Goal: Information Seeking & Learning: Compare options

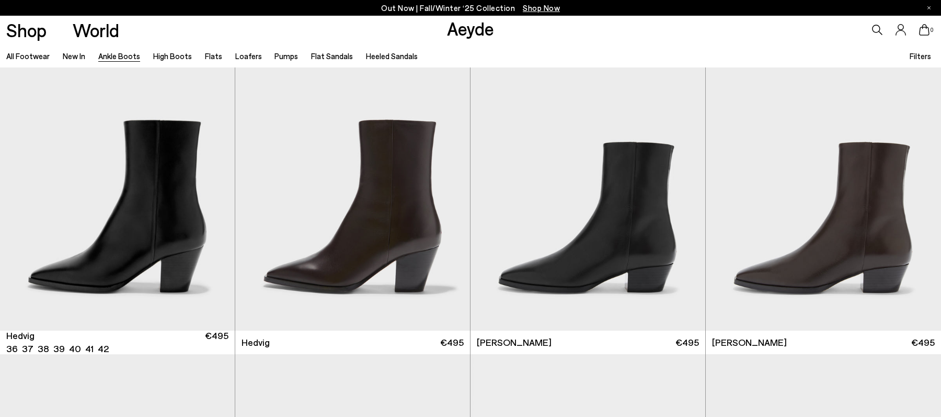
scroll to position [349, 0]
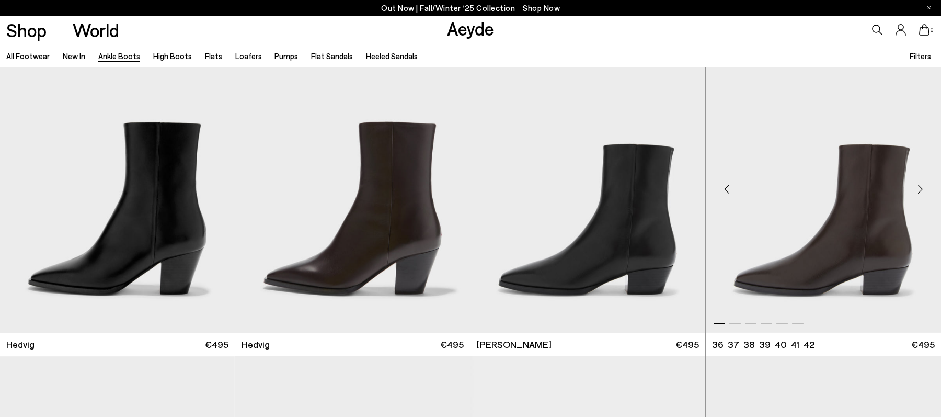
click at [919, 194] on div "Next slide" at bounding box center [919, 189] width 31 height 31
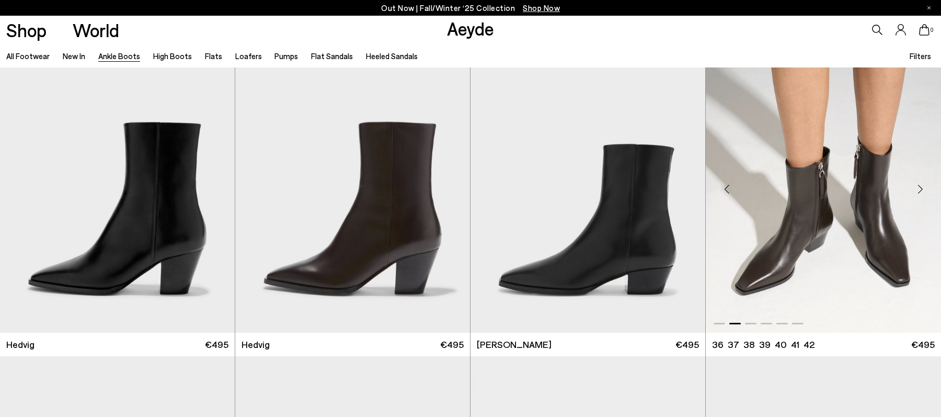
click at [919, 194] on div "Next slide" at bounding box center [919, 189] width 31 height 31
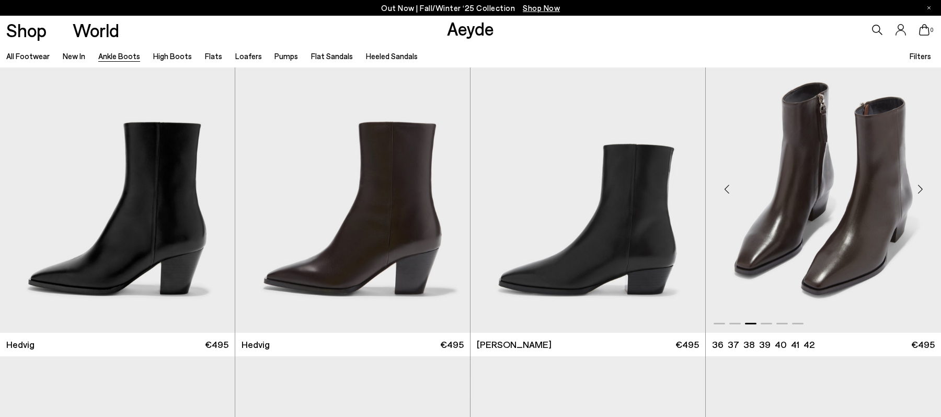
click at [919, 194] on div "Next slide" at bounding box center [919, 189] width 31 height 31
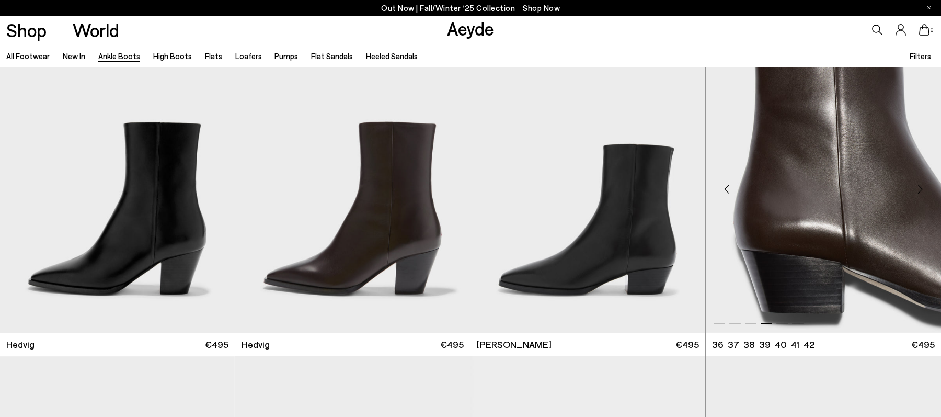
click at [919, 194] on div "Next slide" at bounding box center [919, 189] width 31 height 31
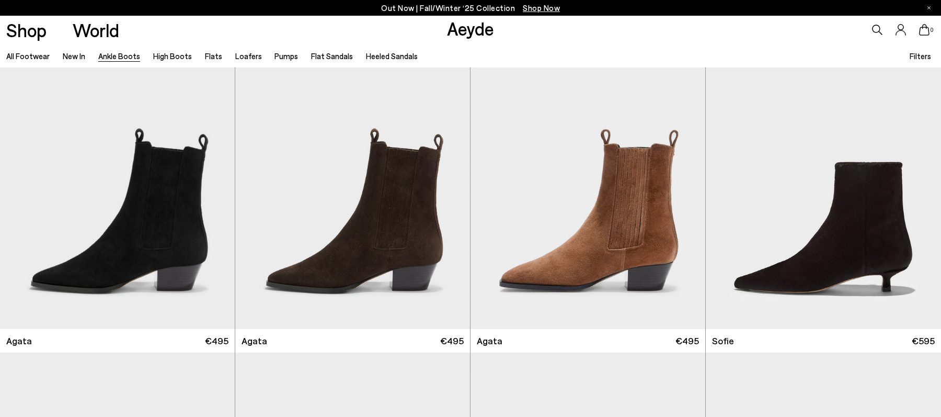
scroll to position [673, 0]
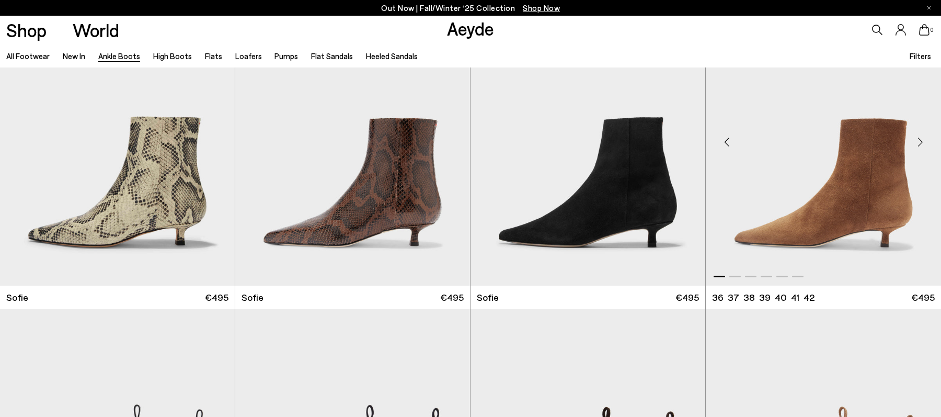
scroll to position [1353, 0]
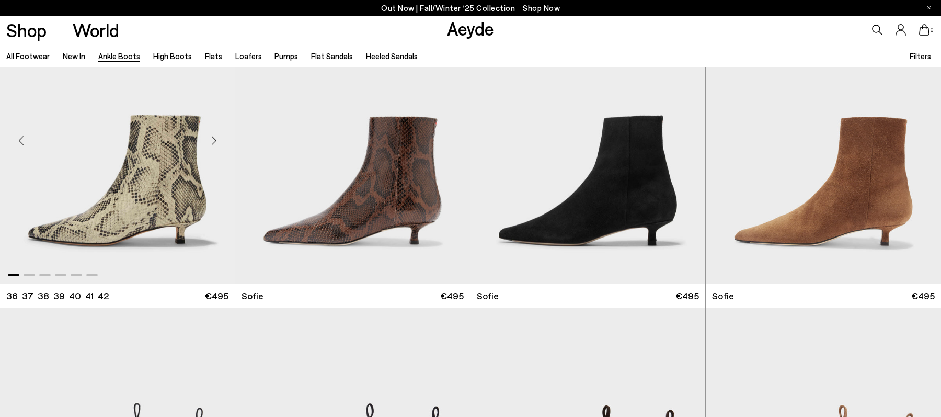
click at [217, 141] on div "Next slide" at bounding box center [213, 139] width 31 height 31
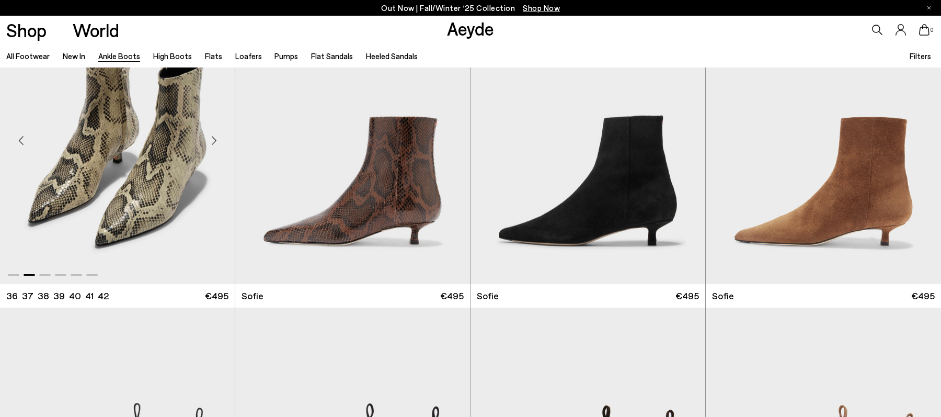
click at [217, 141] on div "Next slide" at bounding box center [213, 139] width 31 height 31
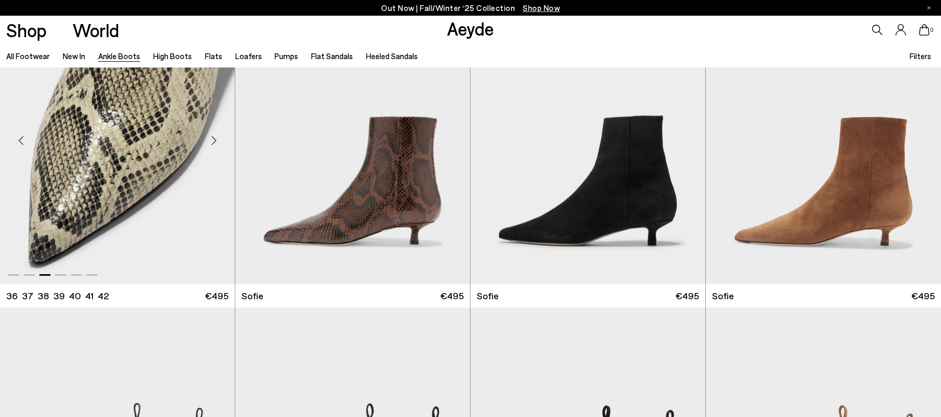
click at [217, 141] on div "Next slide" at bounding box center [213, 139] width 31 height 31
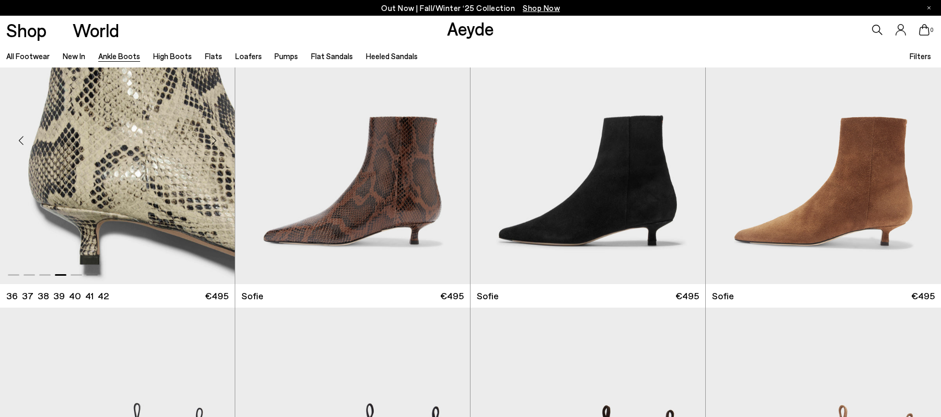
click at [217, 141] on div "Next slide" at bounding box center [213, 139] width 31 height 31
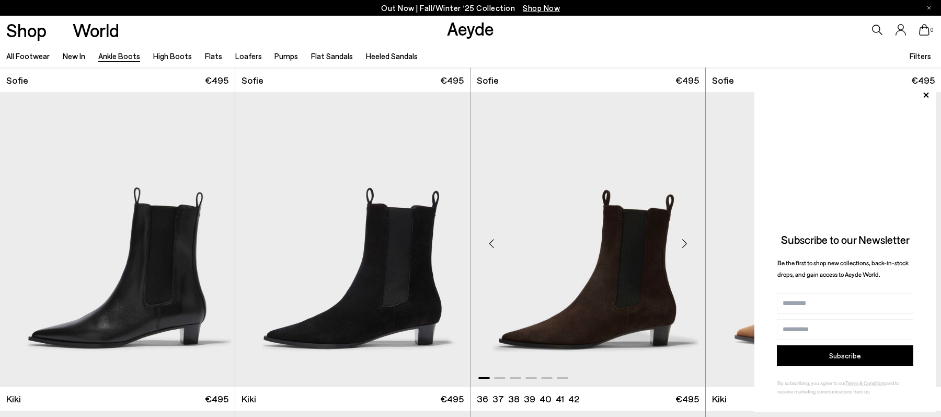
scroll to position [1570, 0]
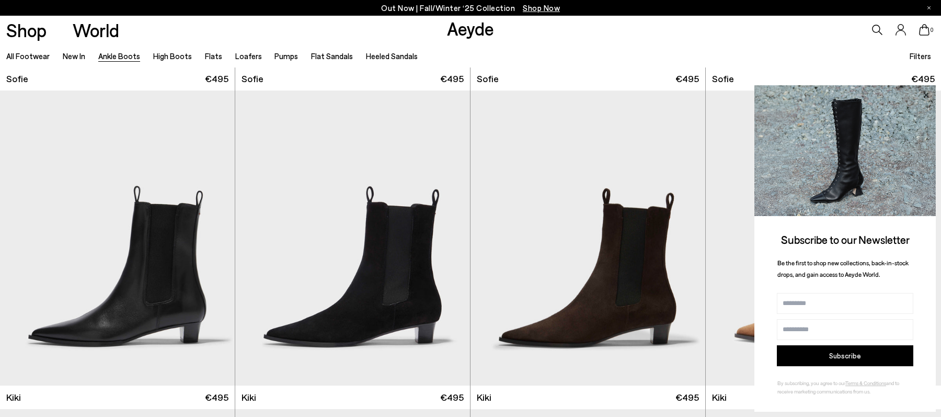
click at [923, 96] on icon at bounding box center [926, 95] width 14 height 14
click at [927, 94] on icon at bounding box center [925, 94] width 5 height 5
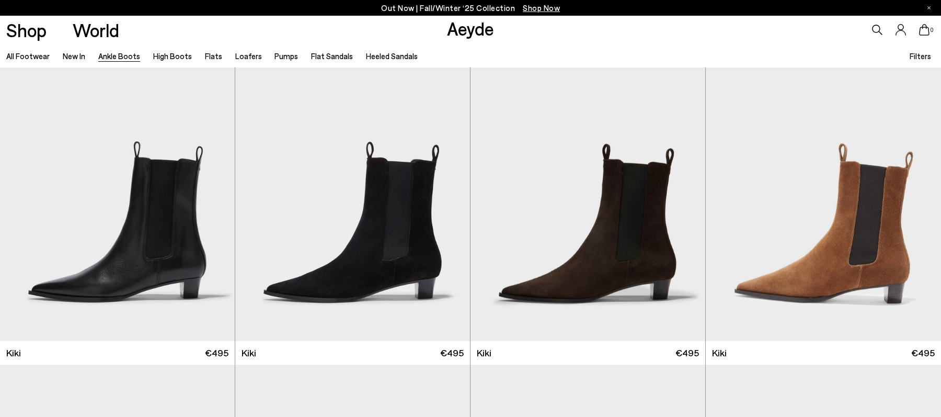
scroll to position [1597, 0]
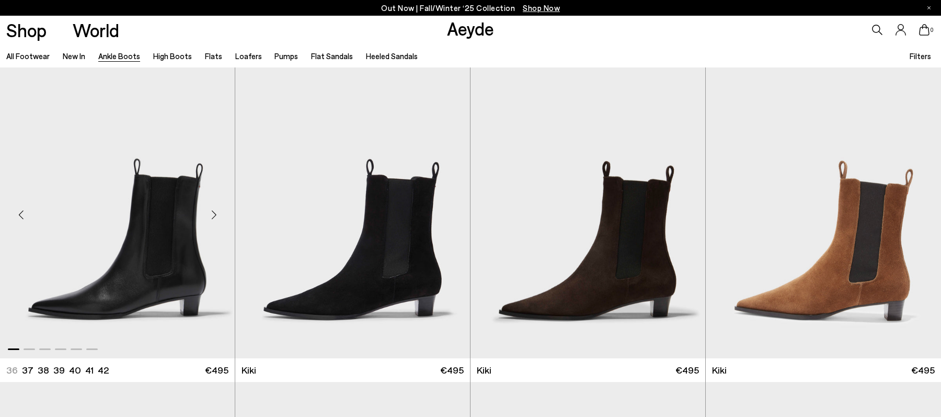
click at [216, 216] on div "Next slide" at bounding box center [213, 214] width 31 height 31
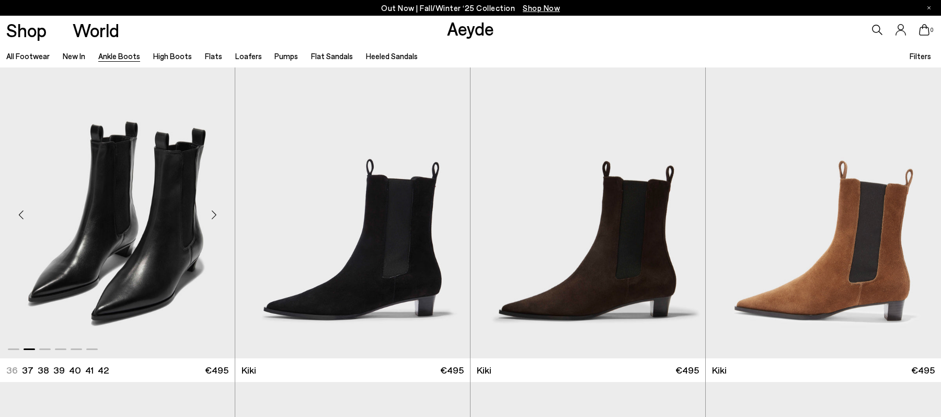
click at [216, 216] on div "Next slide" at bounding box center [213, 214] width 31 height 31
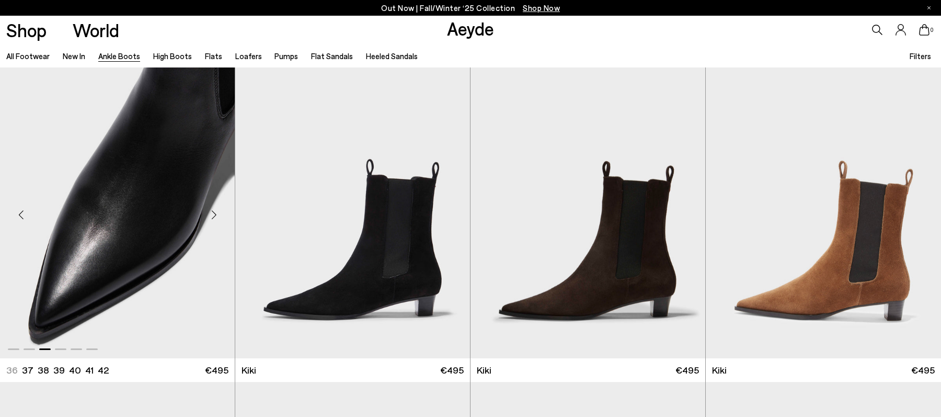
click at [216, 216] on div "Next slide" at bounding box center [213, 214] width 31 height 31
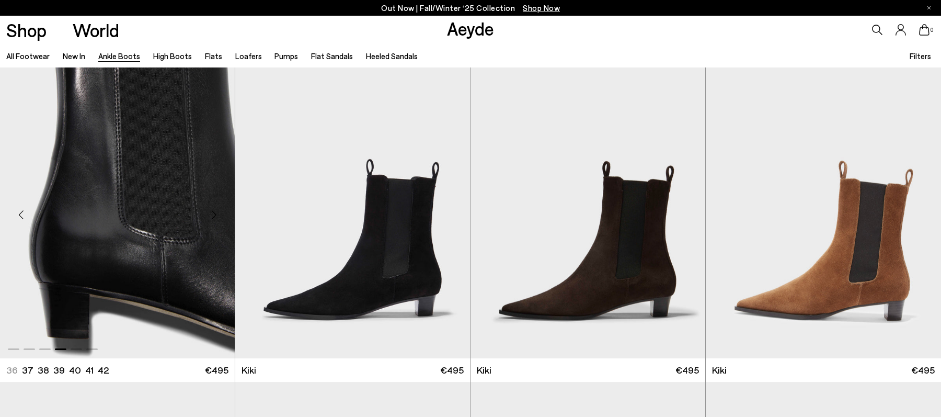
click at [216, 216] on div "Next slide" at bounding box center [213, 214] width 31 height 31
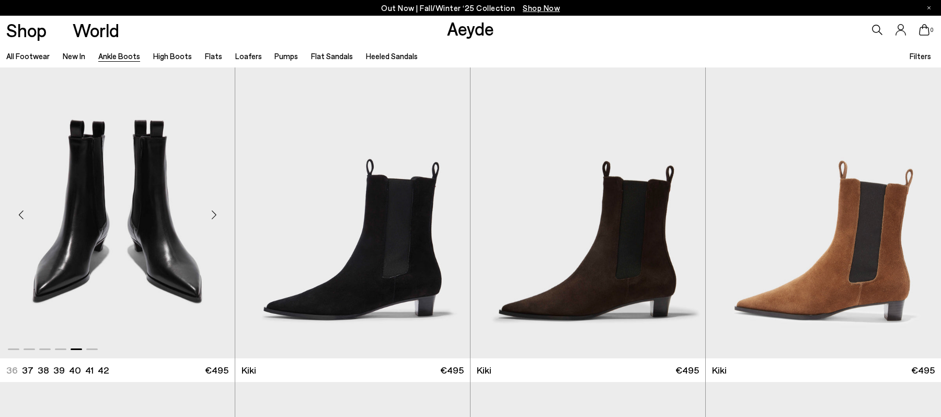
click at [216, 216] on div "Next slide" at bounding box center [213, 214] width 31 height 31
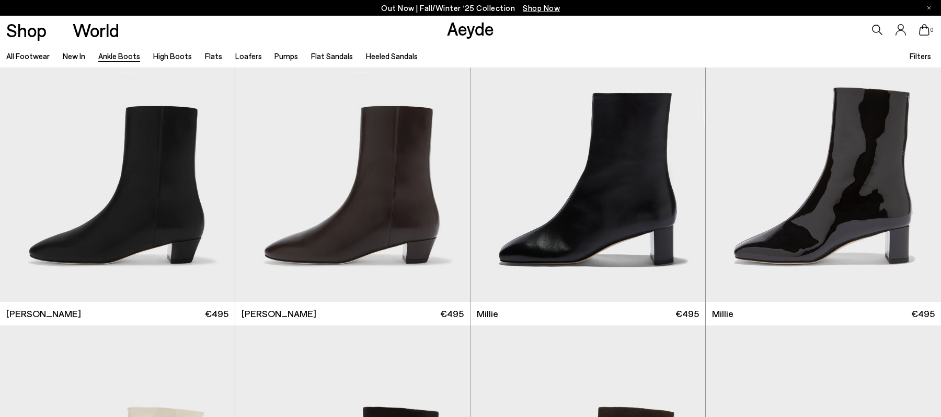
scroll to position [2304, 0]
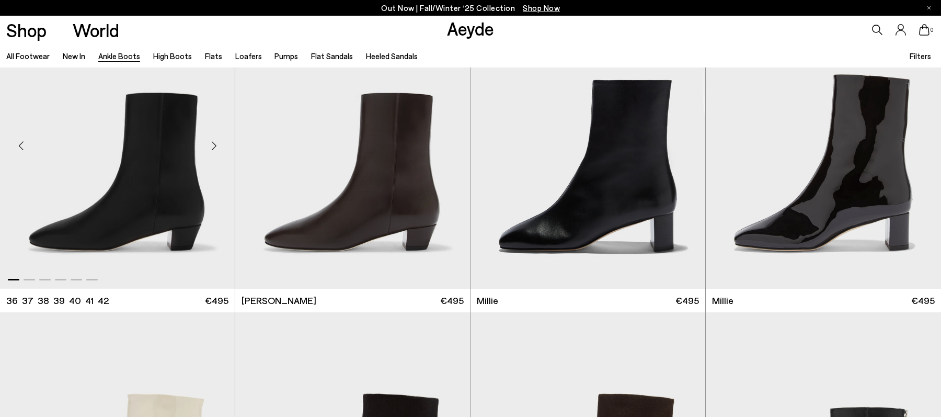
click at [211, 145] on div "Next slide" at bounding box center [213, 145] width 31 height 31
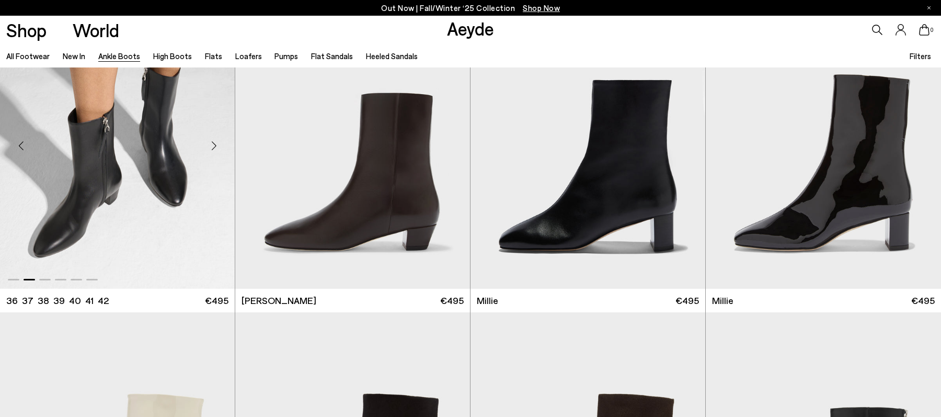
click at [211, 145] on div "Next slide" at bounding box center [213, 145] width 31 height 31
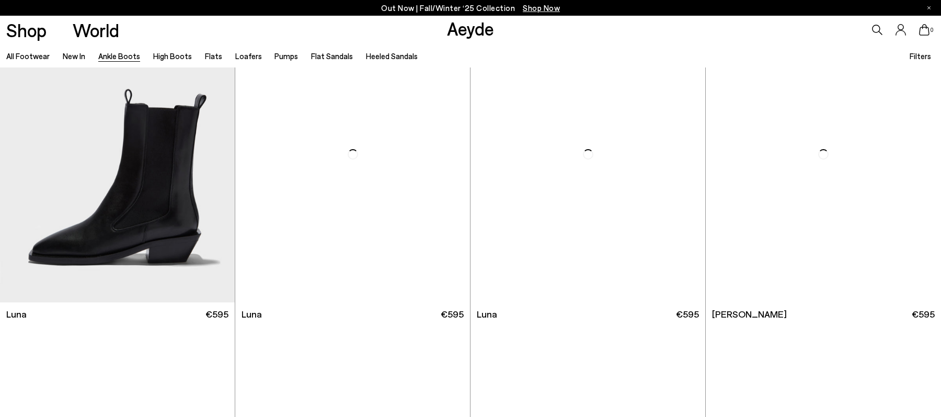
scroll to position [3893, 0]
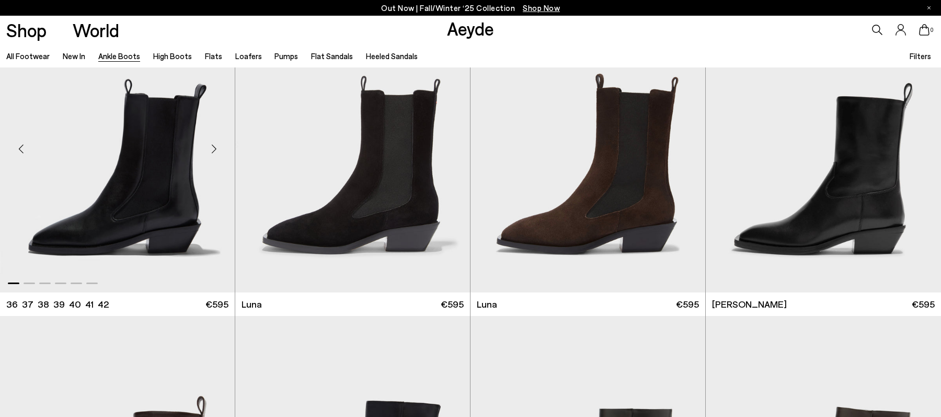
click at [219, 152] on div "Next slide" at bounding box center [213, 148] width 31 height 31
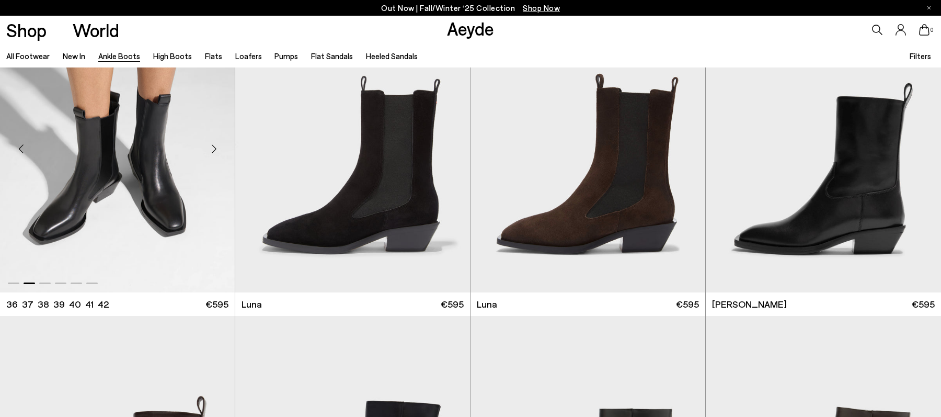
click at [219, 152] on div "Next slide" at bounding box center [213, 148] width 31 height 31
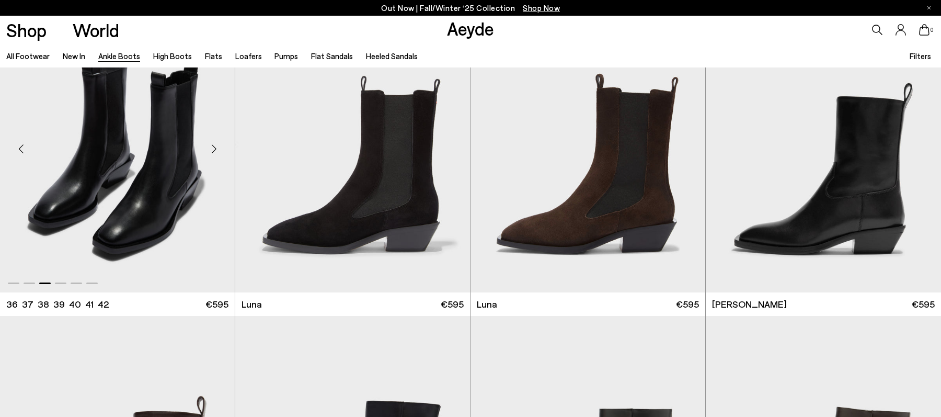
click at [219, 152] on div "Next slide" at bounding box center [213, 148] width 31 height 31
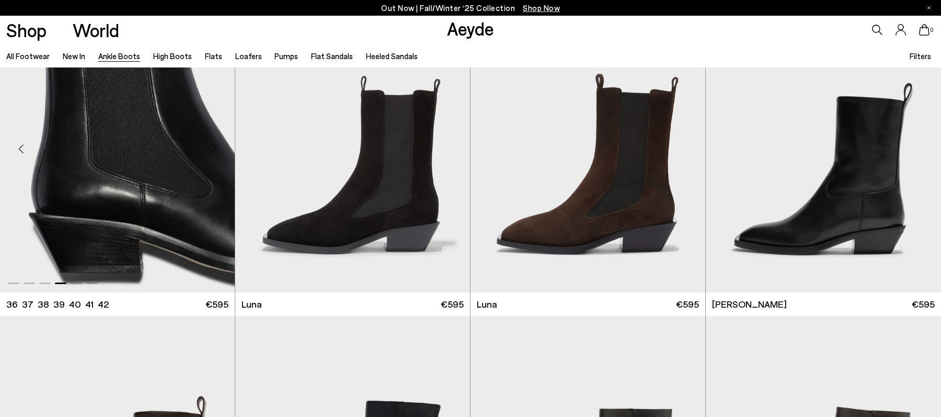
click at [219, 152] on div "Next slide" at bounding box center [213, 148] width 31 height 31
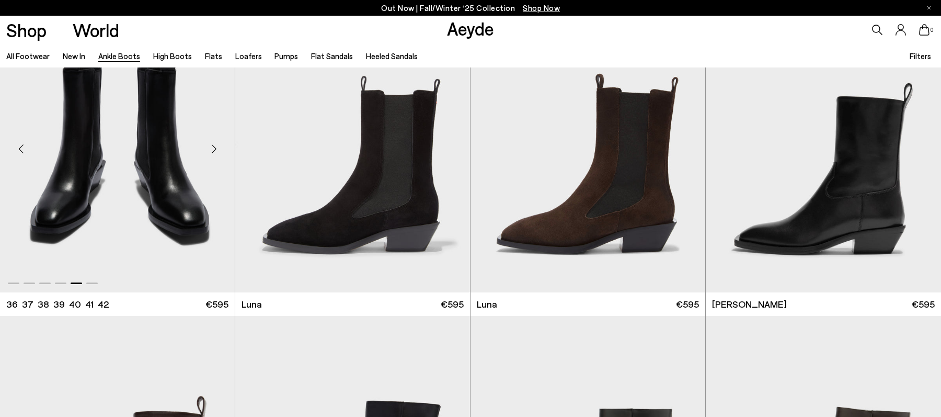
click at [219, 152] on div "Next slide" at bounding box center [213, 148] width 31 height 31
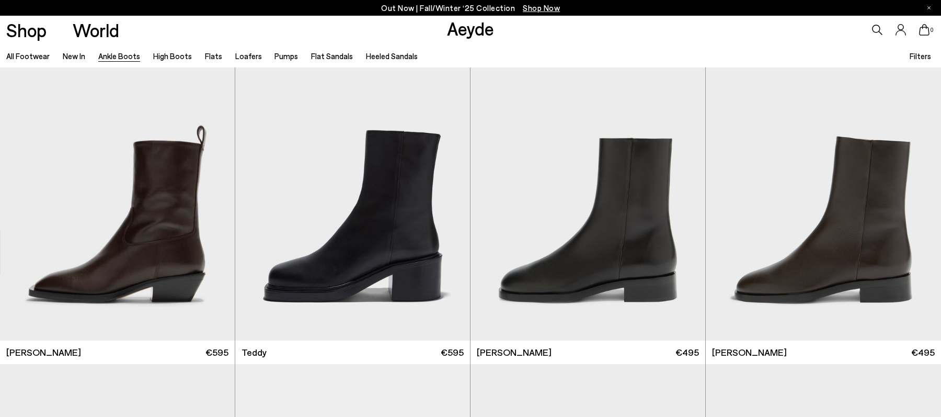
scroll to position [4177, 0]
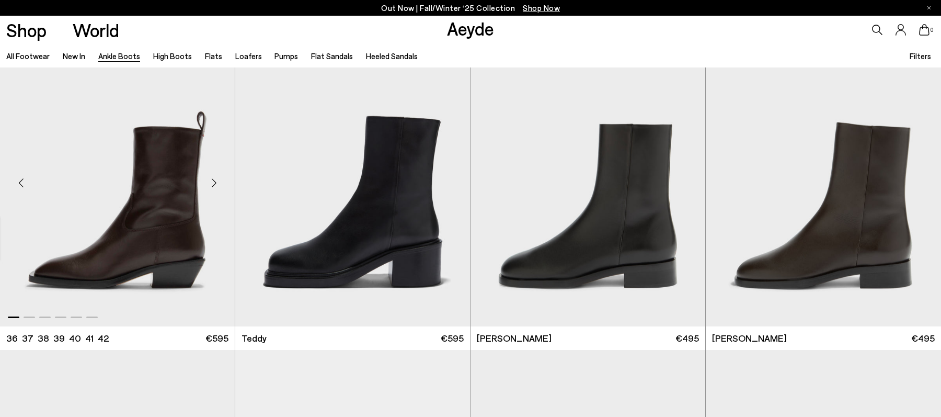
click at [214, 182] on div "Next slide" at bounding box center [213, 182] width 31 height 31
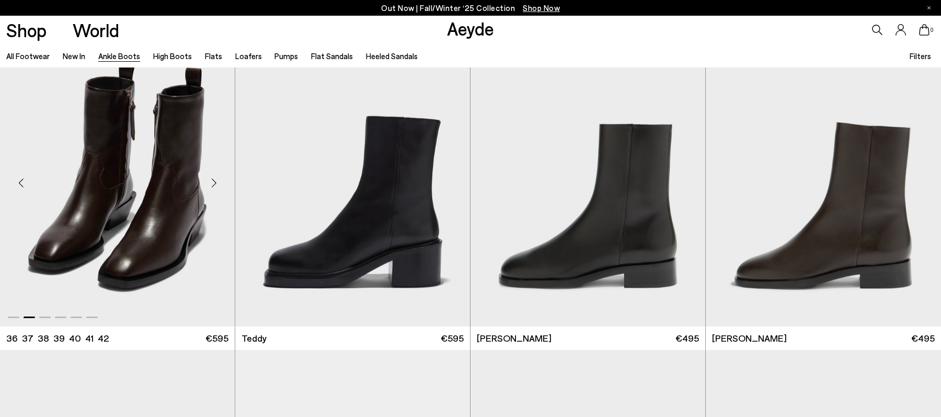
click at [214, 182] on div "Next slide" at bounding box center [213, 182] width 31 height 31
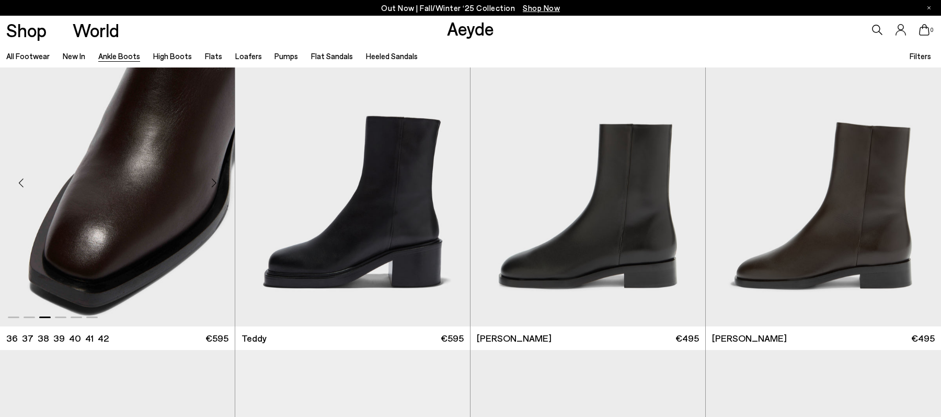
click at [214, 182] on div "Next slide" at bounding box center [213, 182] width 31 height 31
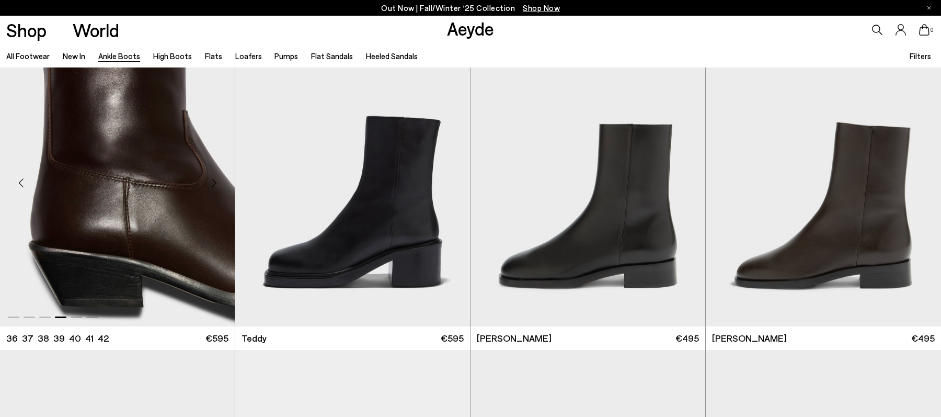
click at [214, 182] on div "Next slide" at bounding box center [213, 182] width 31 height 31
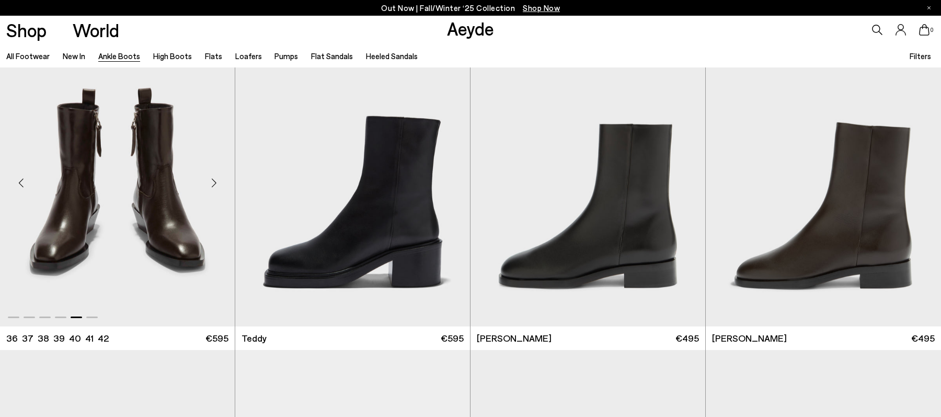
click at [214, 182] on div "Next slide" at bounding box center [213, 182] width 31 height 31
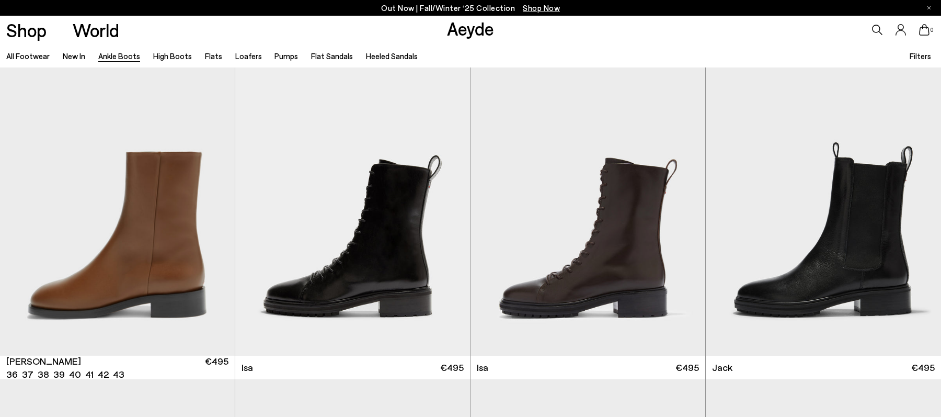
scroll to position [4466, 0]
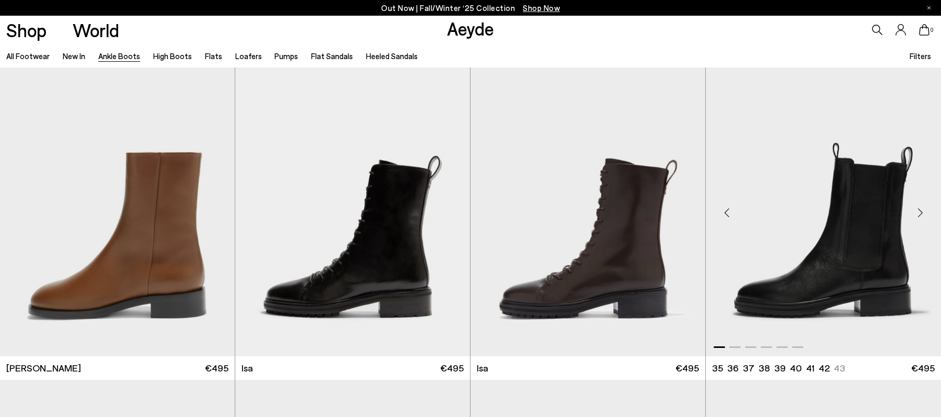
click at [927, 215] on div "Next slide" at bounding box center [919, 212] width 31 height 31
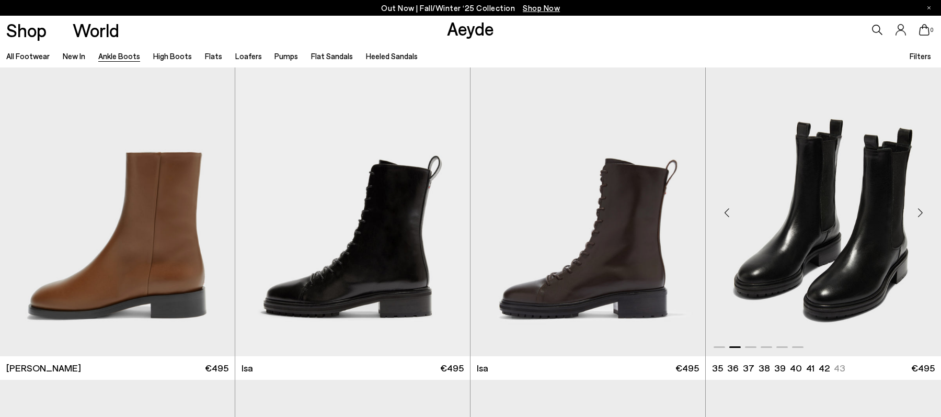
click at [927, 215] on div "Next slide" at bounding box center [919, 212] width 31 height 31
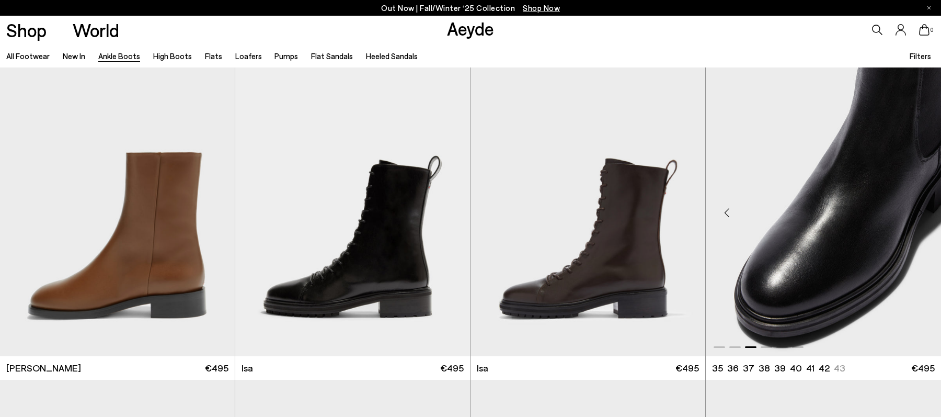
click at [927, 215] on div "Next slide" at bounding box center [919, 212] width 31 height 31
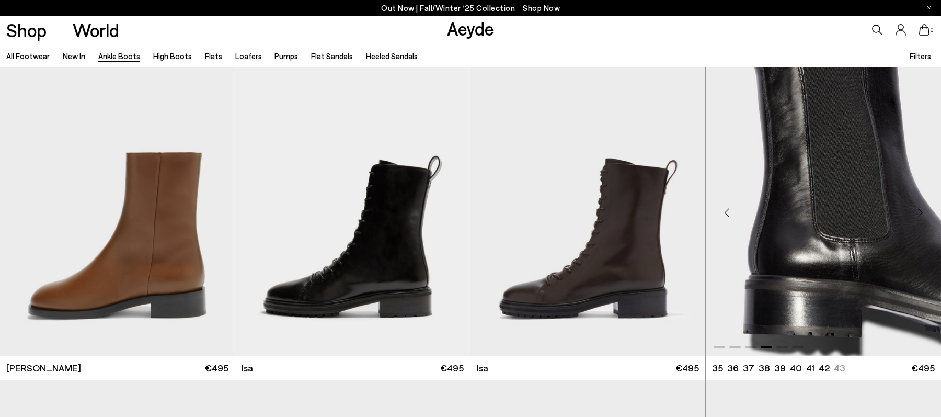
click at [927, 215] on div "Next slide" at bounding box center [919, 212] width 31 height 31
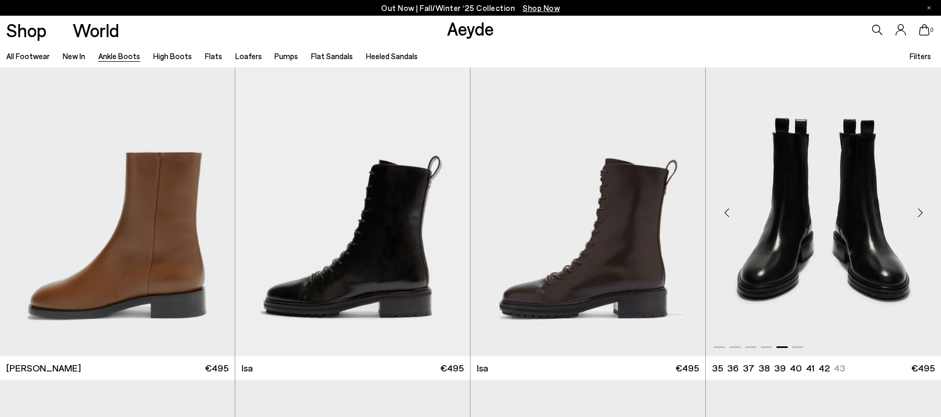
click at [927, 215] on div "Next slide" at bounding box center [919, 212] width 31 height 31
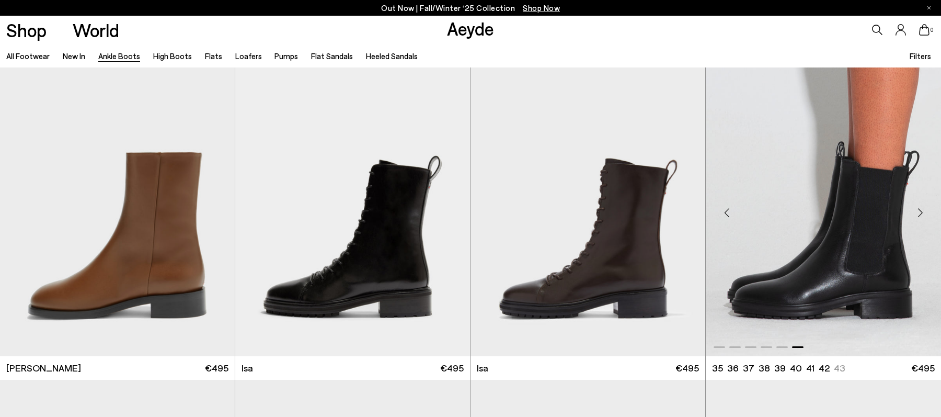
click at [927, 215] on div "Next slide" at bounding box center [919, 212] width 31 height 31
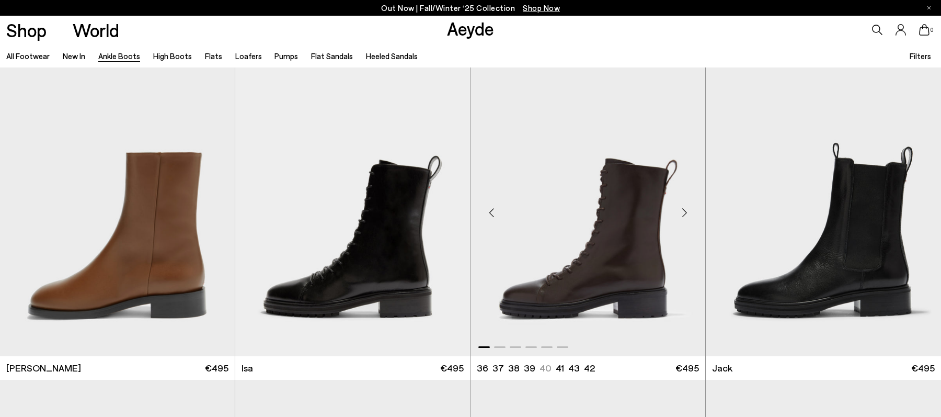
click at [680, 221] on div "Next slide" at bounding box center [684, 212] width 31 height 31
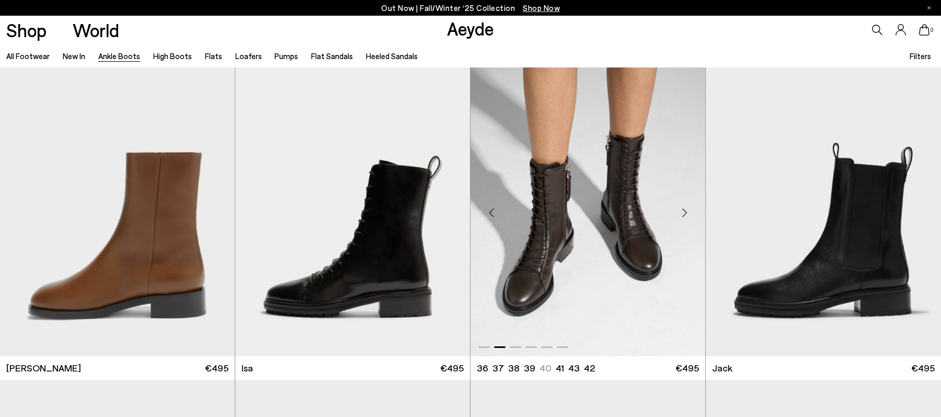
click at [680, 221] on div "Next slide" at bounding box center [684, 212] width 31 height 31
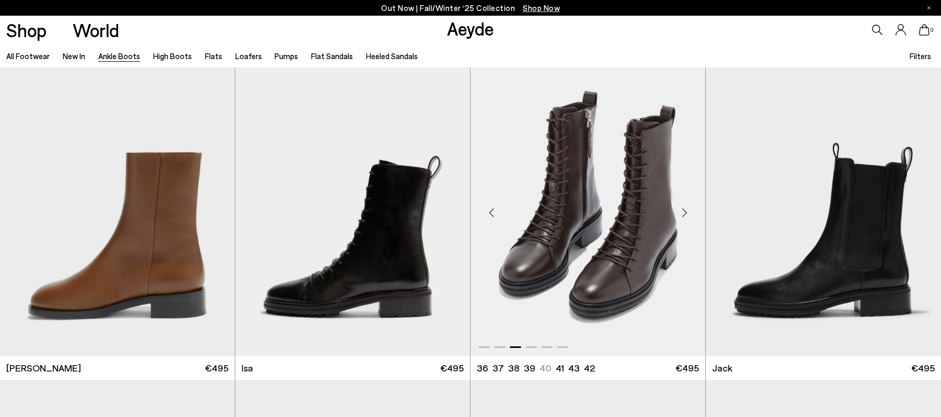
click at [680, 221] on div "Next slide" at bounding box center [684, 212] width 31 height 31
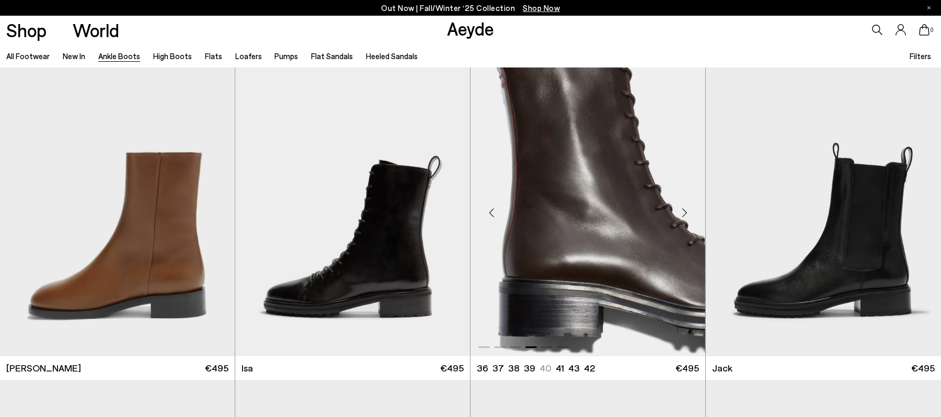
click at [680, 221] on div "Next slide" at bounding box center [684, 212] width 31 height 31
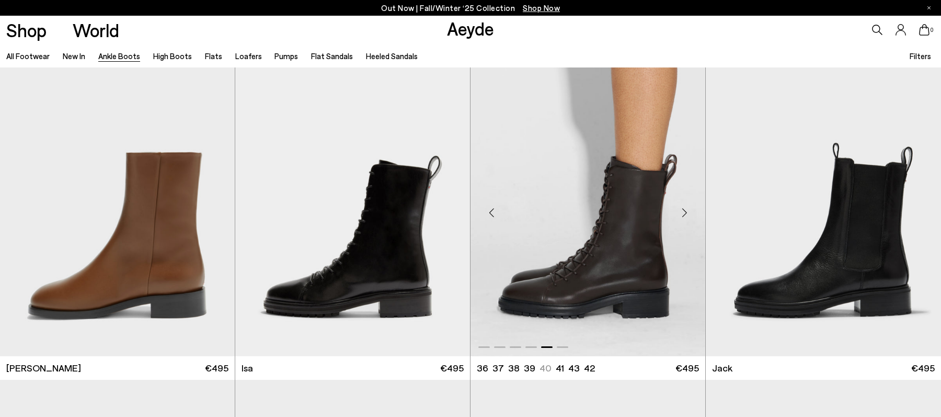
click at [680, 221] on div "Next slide" at bounding box center [684, 212] width 31 height 31
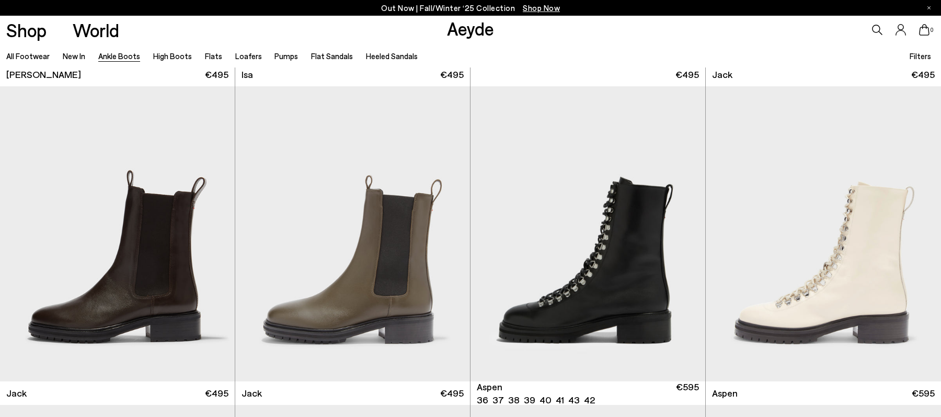
scroll to position [4783, 0]
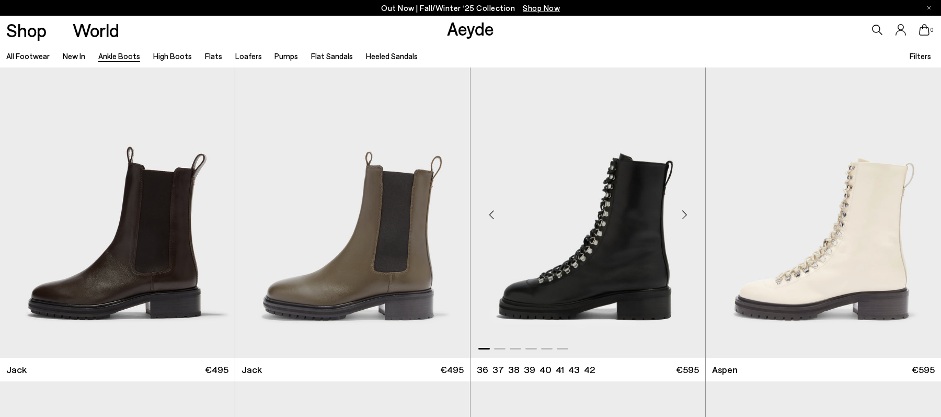
click at [683, 210] on div "Next slide" at bounding box center [684, 214] width 31 height 31
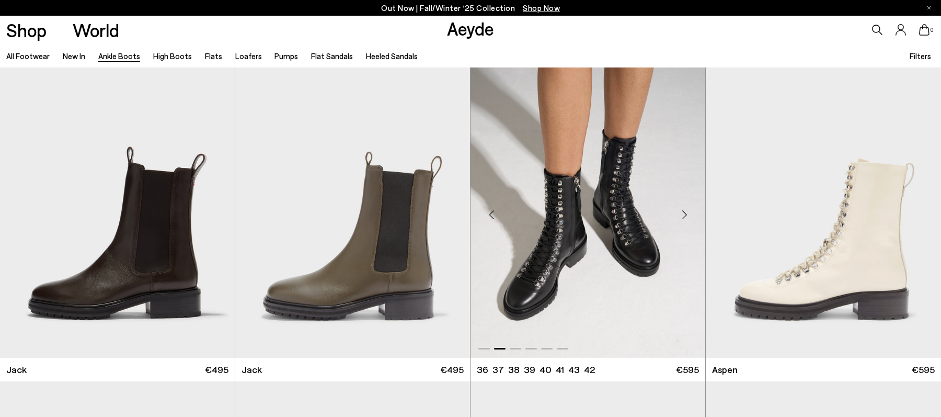
click at [683, 210] on div "Next slide" at bounding box center [684, 214] width 31 height 31
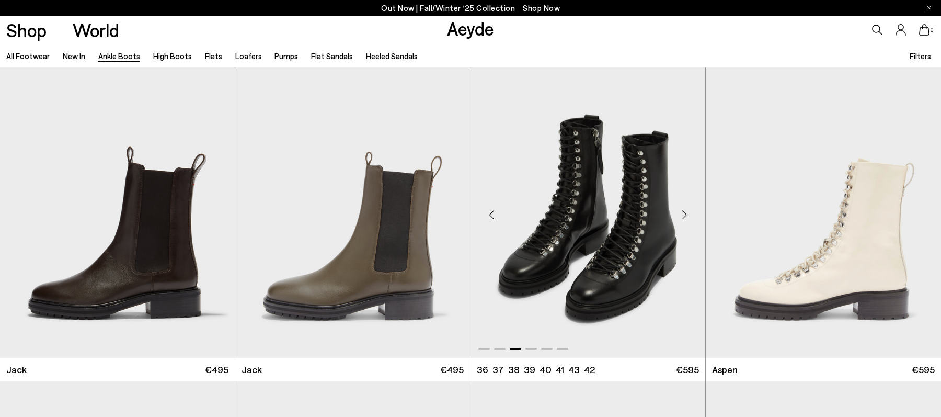
click at [683, 210] on div "Next slide" at bounding box center [684, 214] width 31 height 31
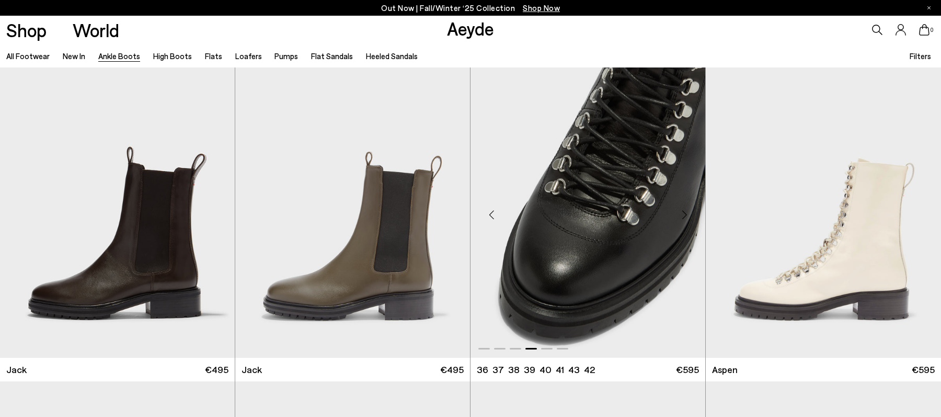
click at [683, 210] on div "Next slide" at bounding box center [684, 214] width 31 height 31
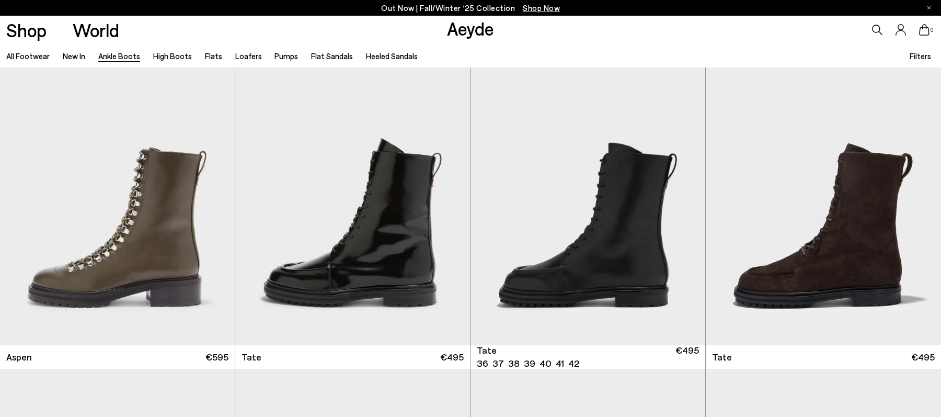
scroll to position [5129, 0]
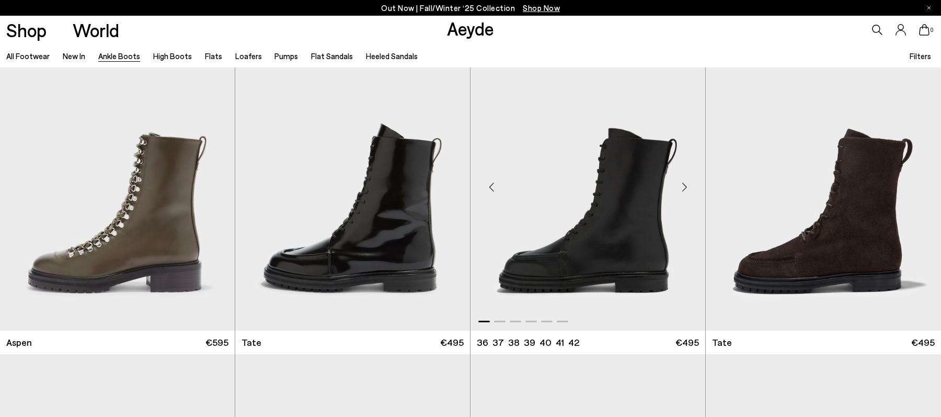
click at [684, 188] on div "Next slide" at bounding box center [684, 186] width 31 height 31
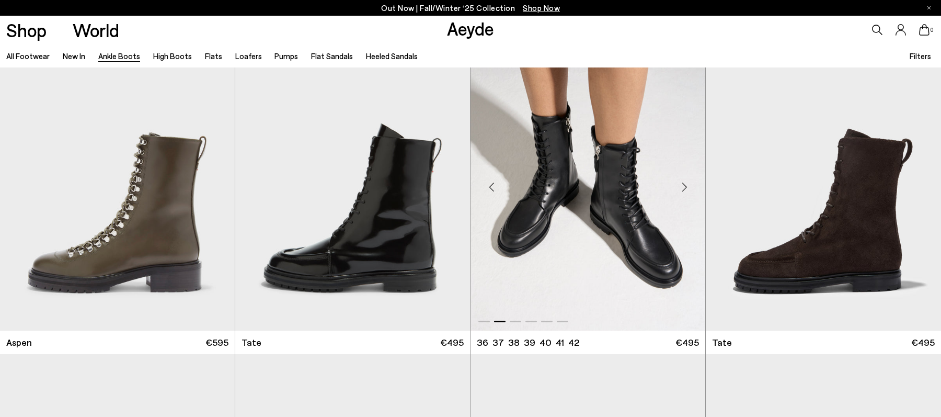
click at [684, 188] on div "Next slide" at bounding box center [684, 186] width 31 height 31
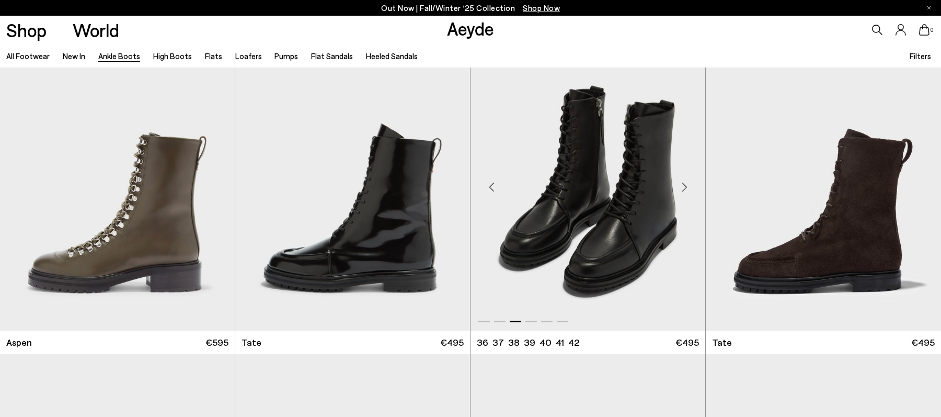
click at [684, 188] on div "Next slide" at bounding box center [684, 186] width 31 height 31
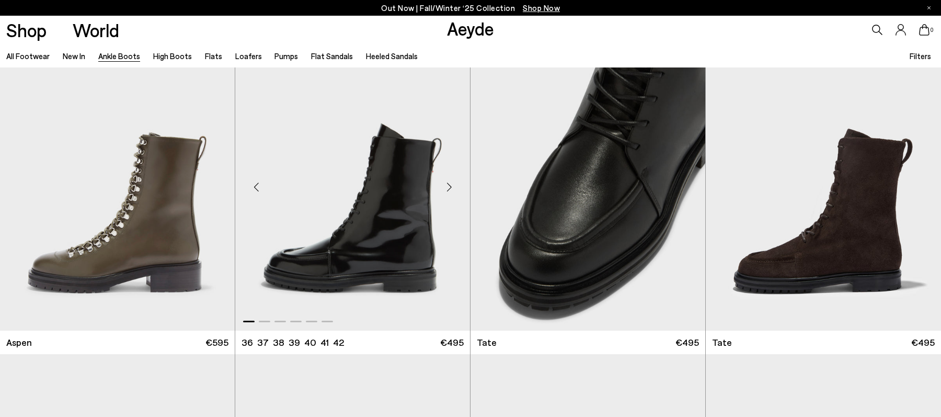
click at [448, 188] on div "Next slide" at bounding box center [448, 186] width 31 height 31
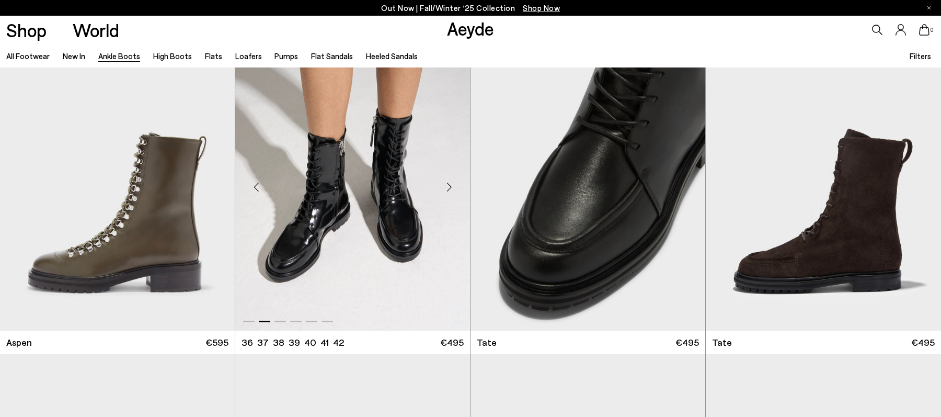
click at [448, 188] on div "Next slide" at bounding box center [448, 186] width 31 height 31
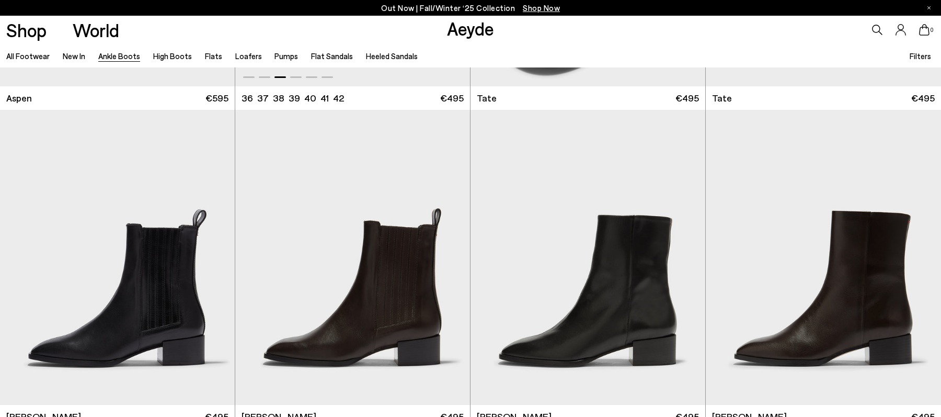
scroll to position [5373, 0]
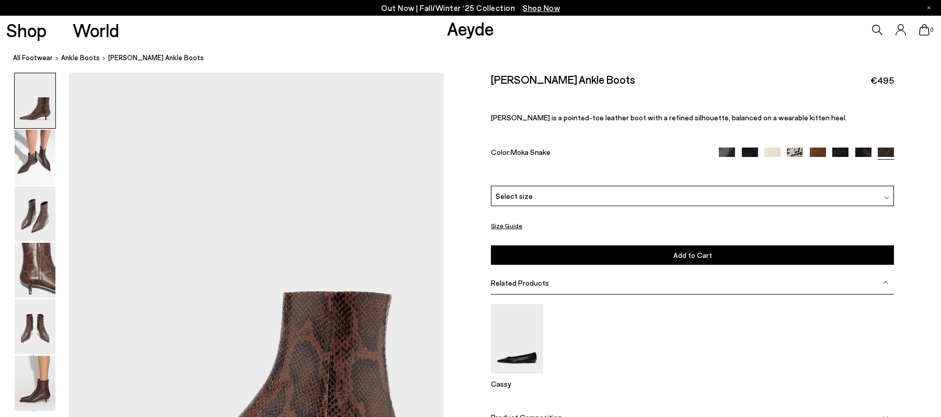
click at [796, 155] on img at bounding box center [795, 155] width 16 height 16
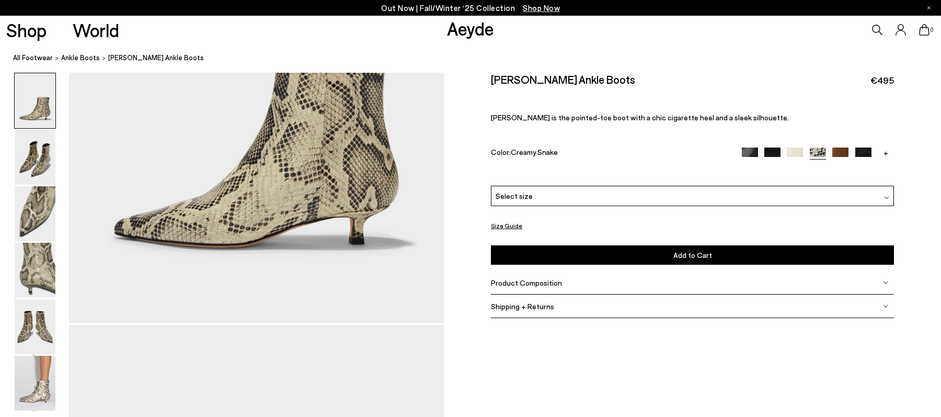
scroll to position [246, 0]
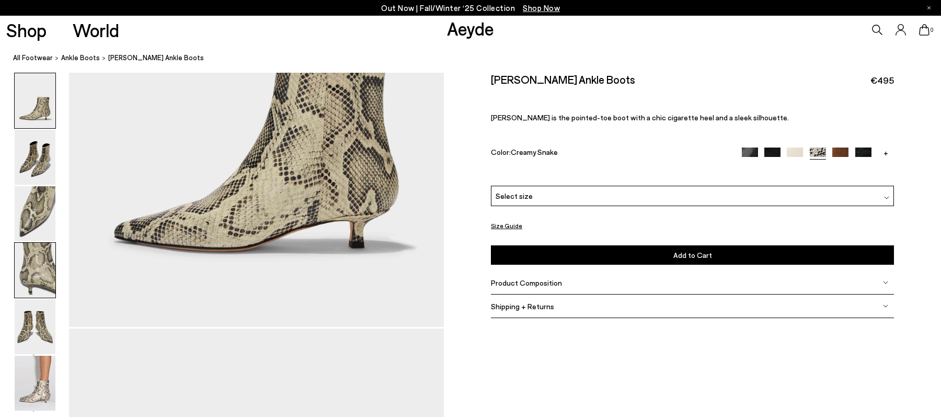
click at [49, 266] on img at bounding box center [35, 270] width 41 height 55
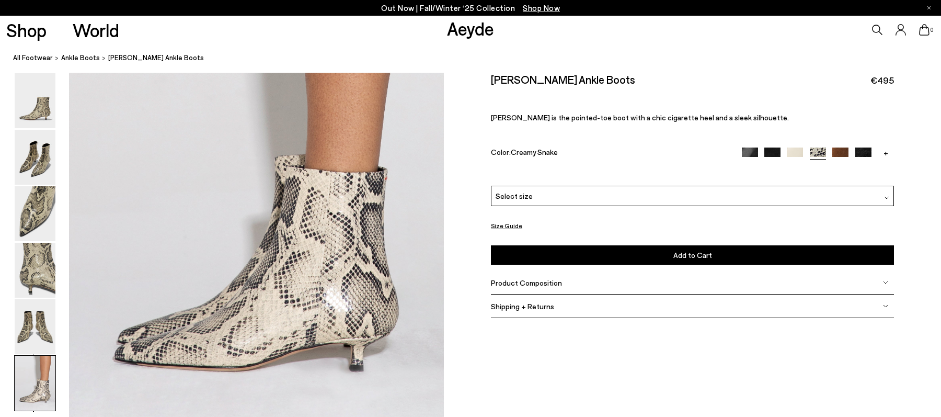
scroll to position [2606, 0]
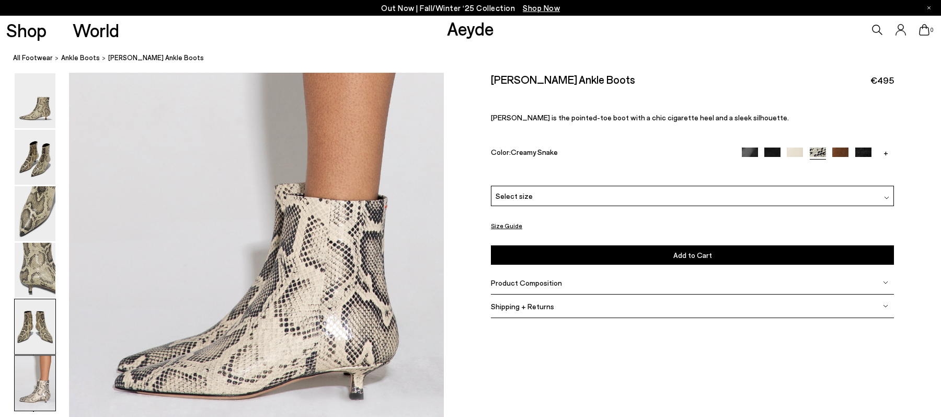
click at [41, 330] on img at bounding box center [35, 326] width 41 height 55
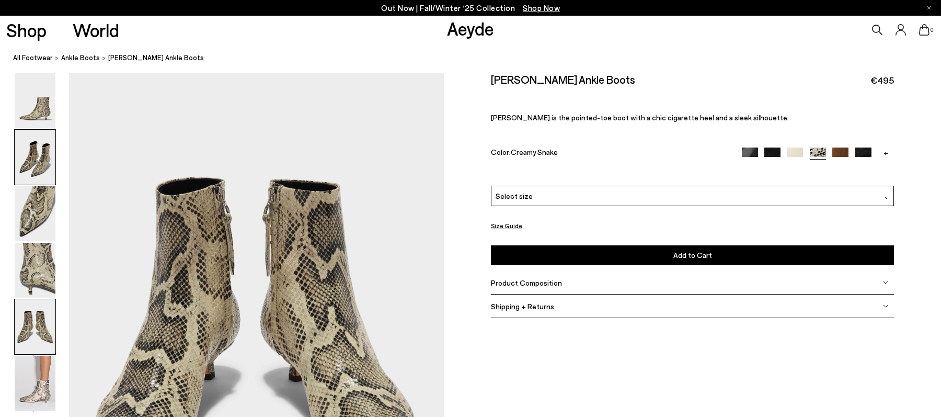
click at [40, 164] on img at bounding box center [35, 157] width 41 height 55
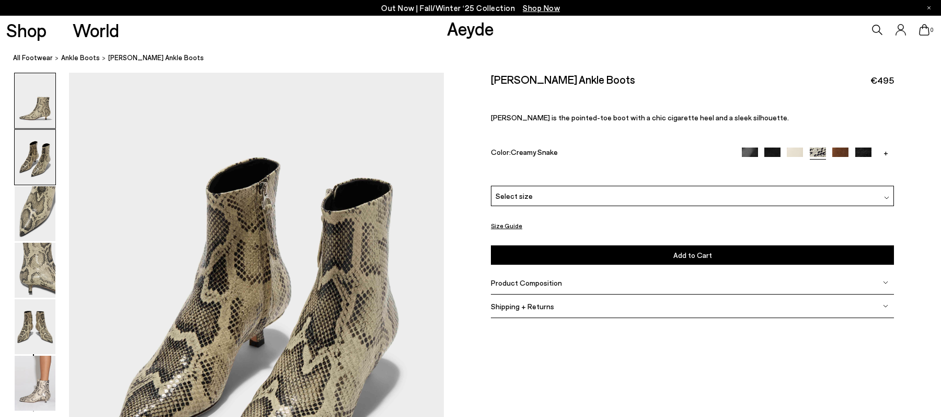
scroll to position [502, 0]
